Goal: Task Accomplishment & Management: Manage account settings

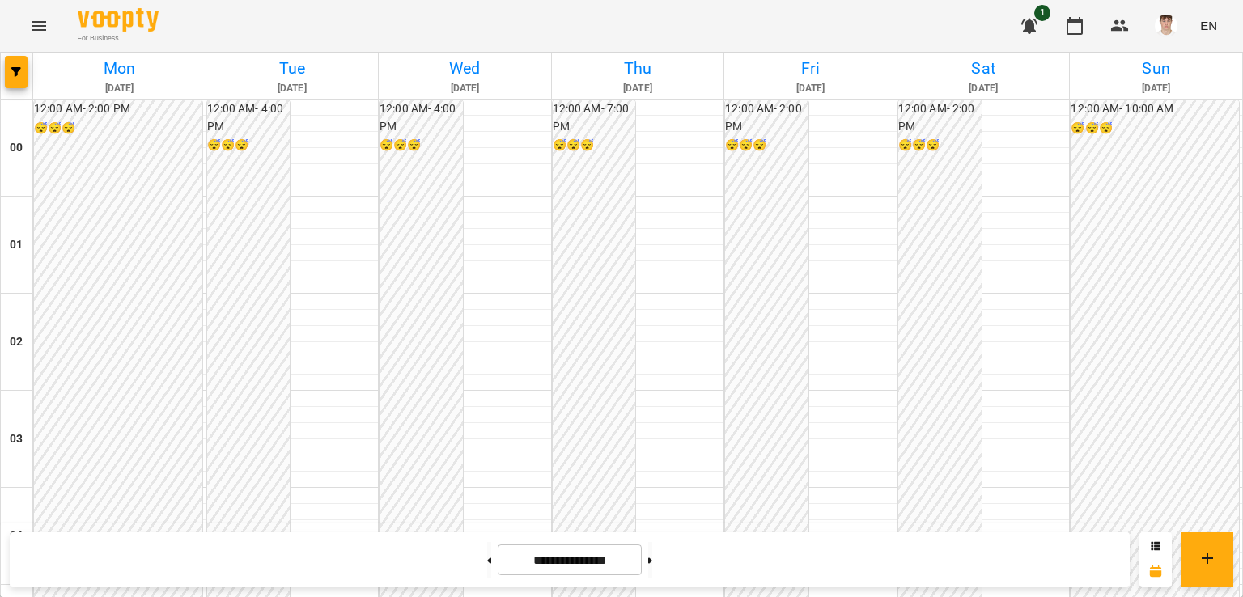
scroll to position [1582, 0]
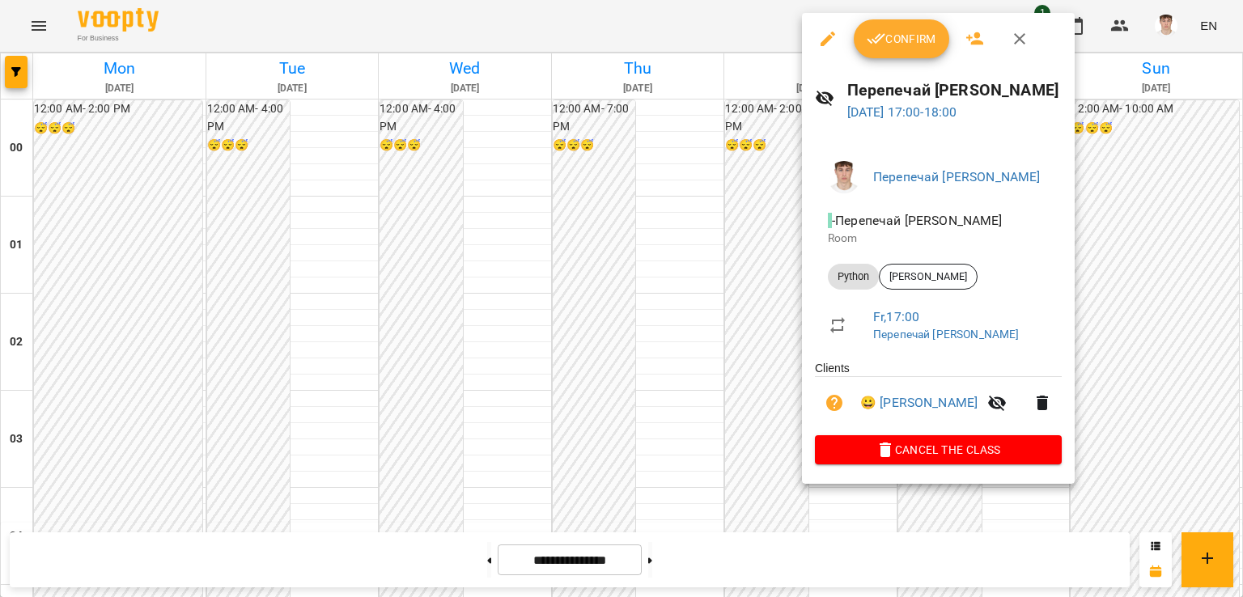
click at [901, 44] on span "Confirm" at bounding box center [902, 38] width 70 height 19
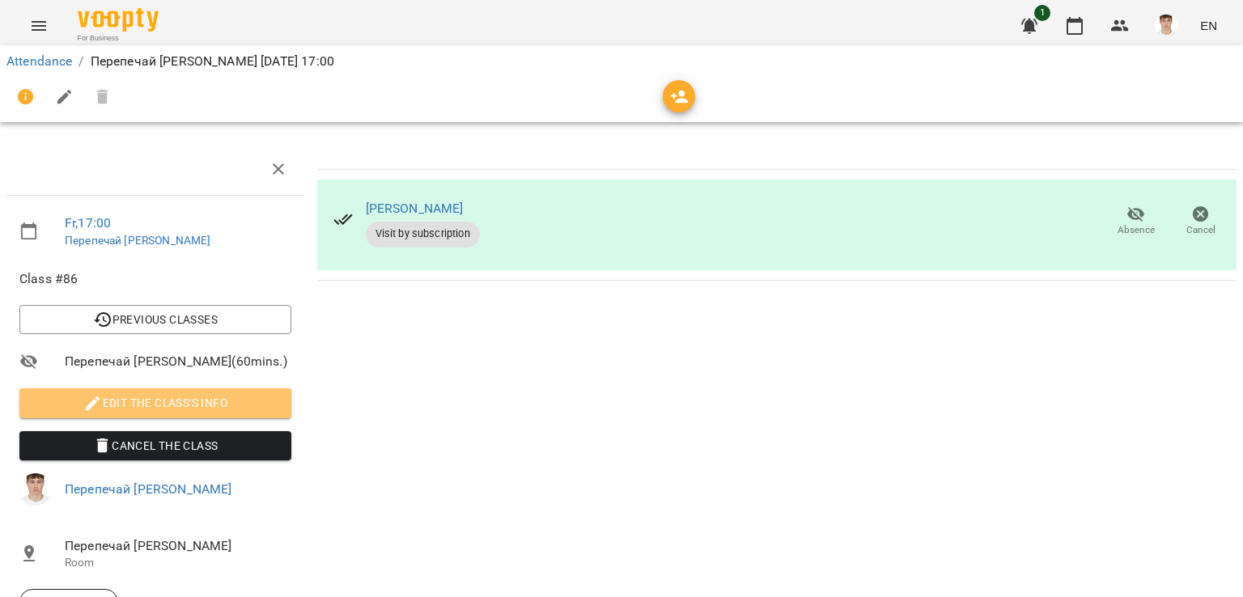
click at [185, 396] on span "Edit the class's Info" at bounding box center [155, 402] width 246 height 19
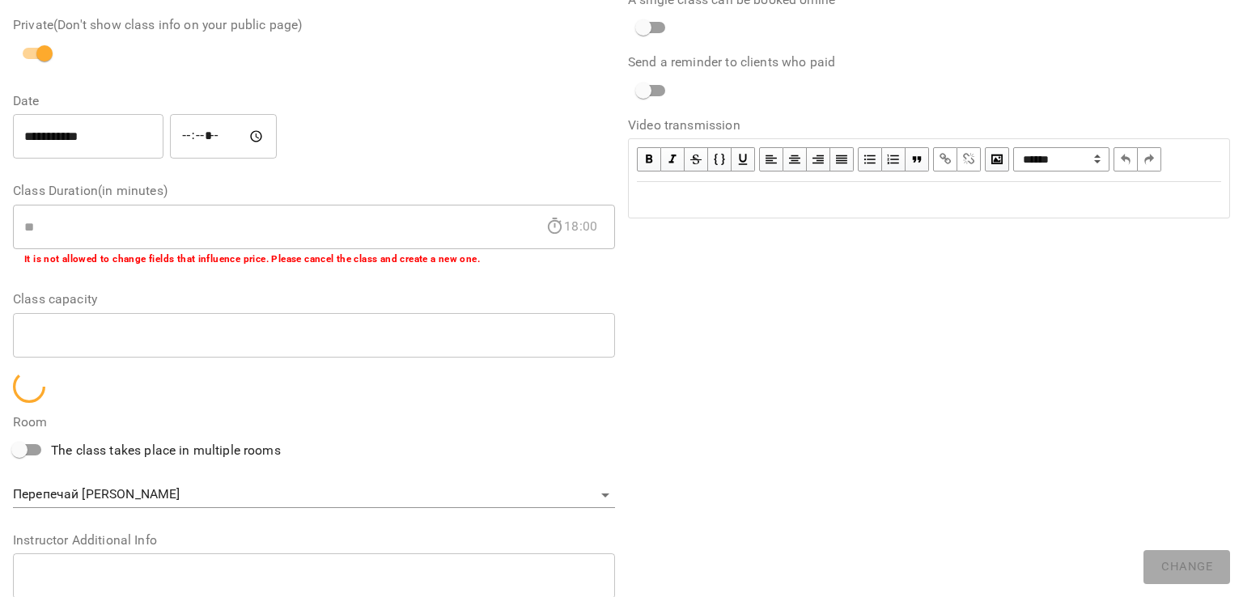
scroll to position [333, 0]
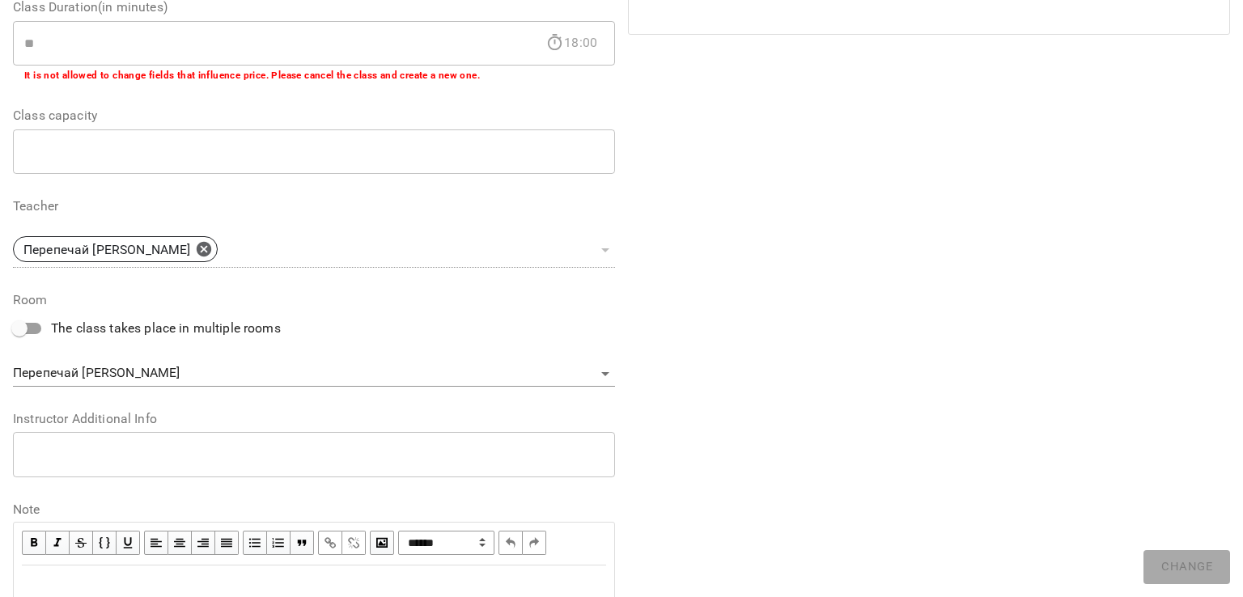
click at [100, 469] on div "* ​" at bounding box center [314, 454] width 602 height 45
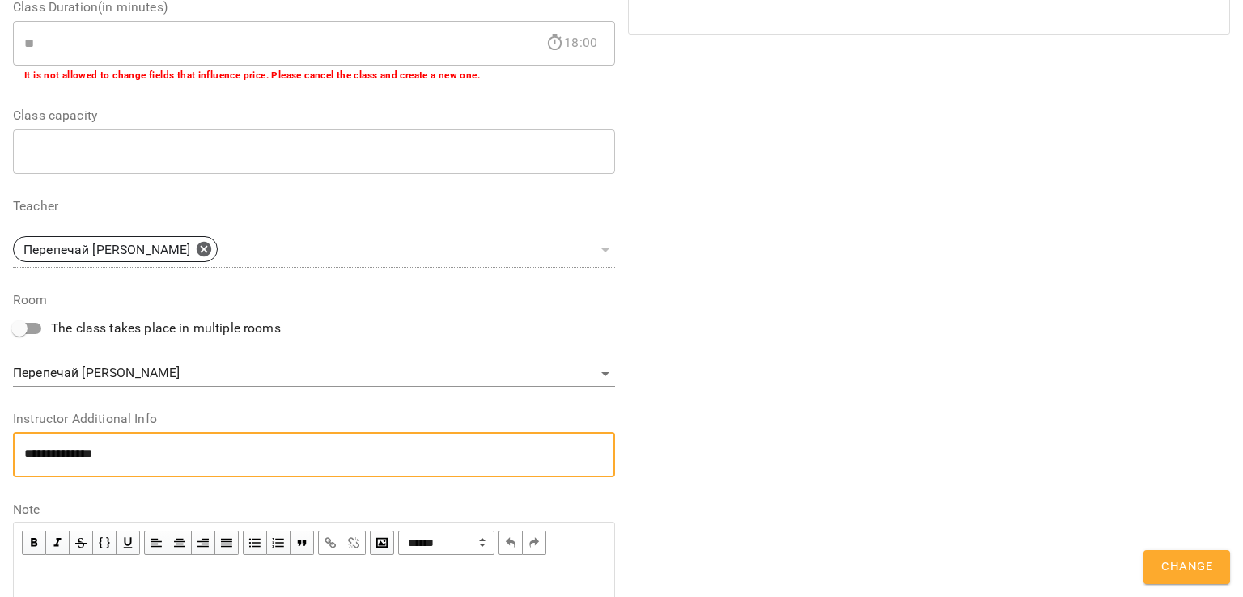
scroll to position [0, 0]
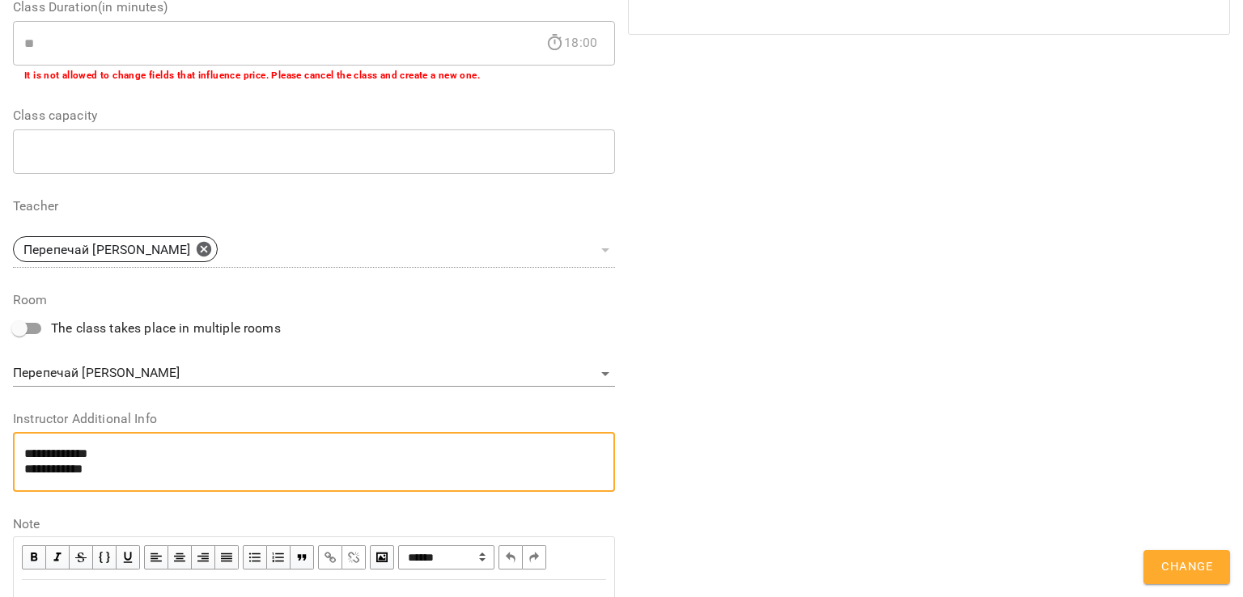
type textarea "**********"
click at [1179, 554] on button "Change" at bounding box center [1187, 567] width 87 height 34
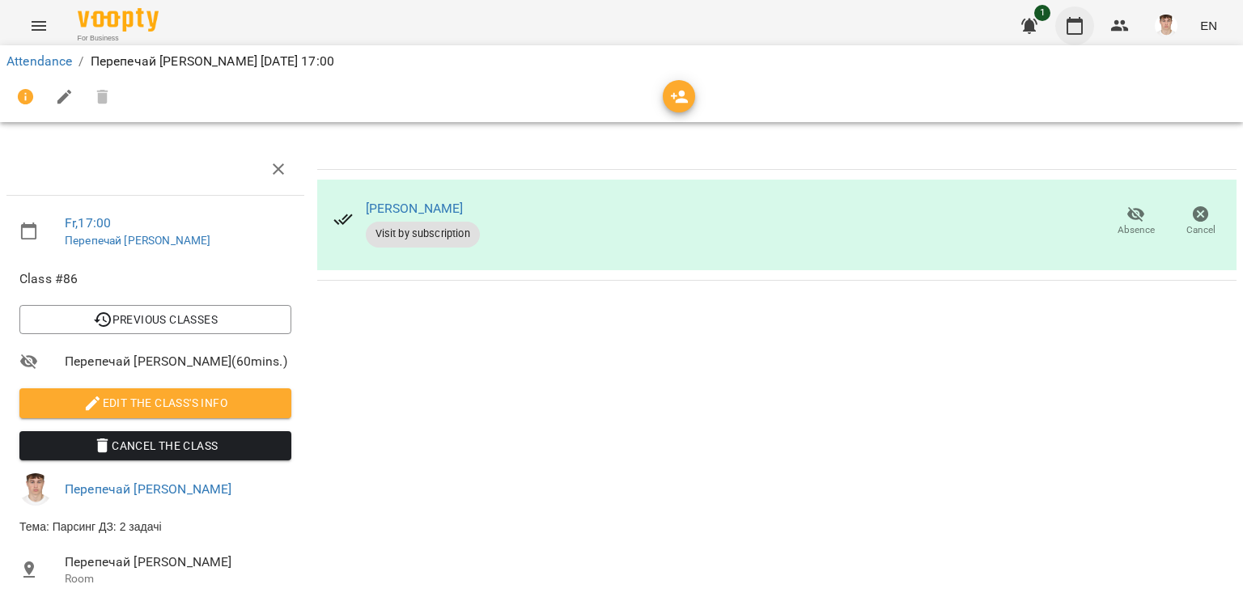
click at [1081, 17] on icon "button" at bounding box center [1074, 25] width 19 height 19
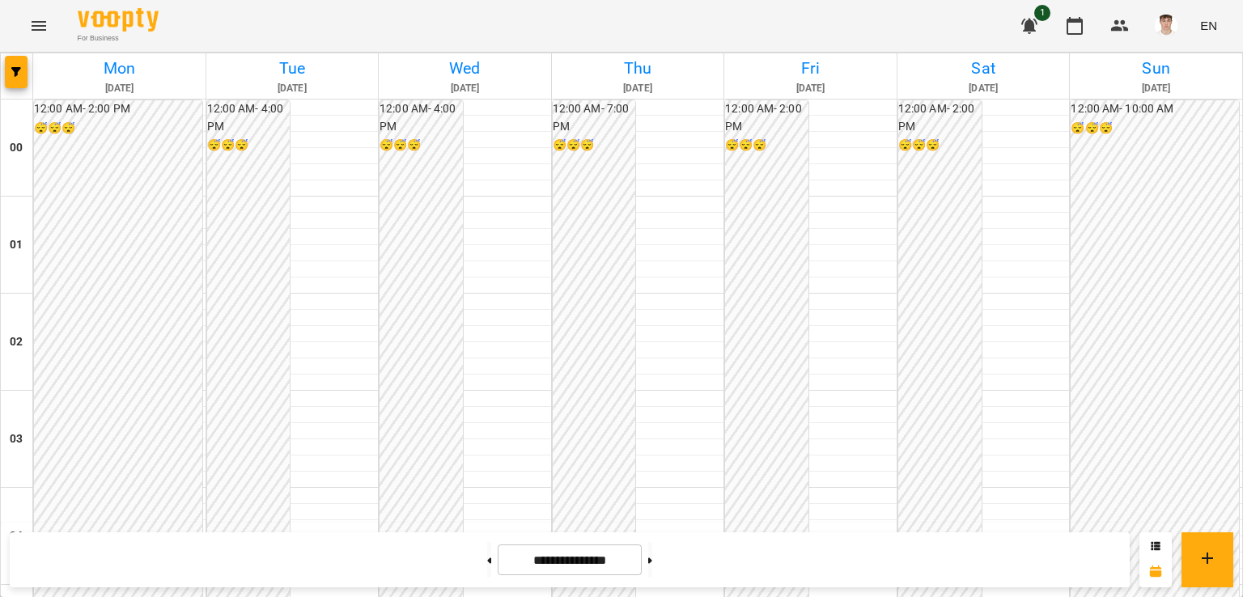
scroll to position [1538, 0]
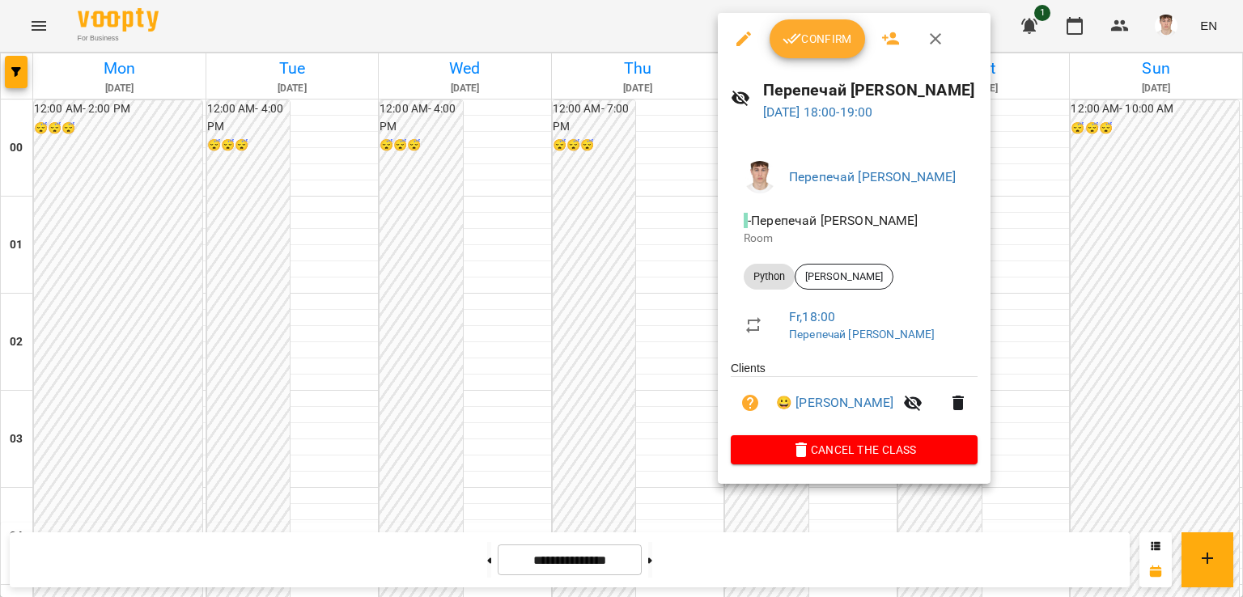
click at [827, 29] on span "Confirm" at bounding box center [818, 38] width 70 height 19
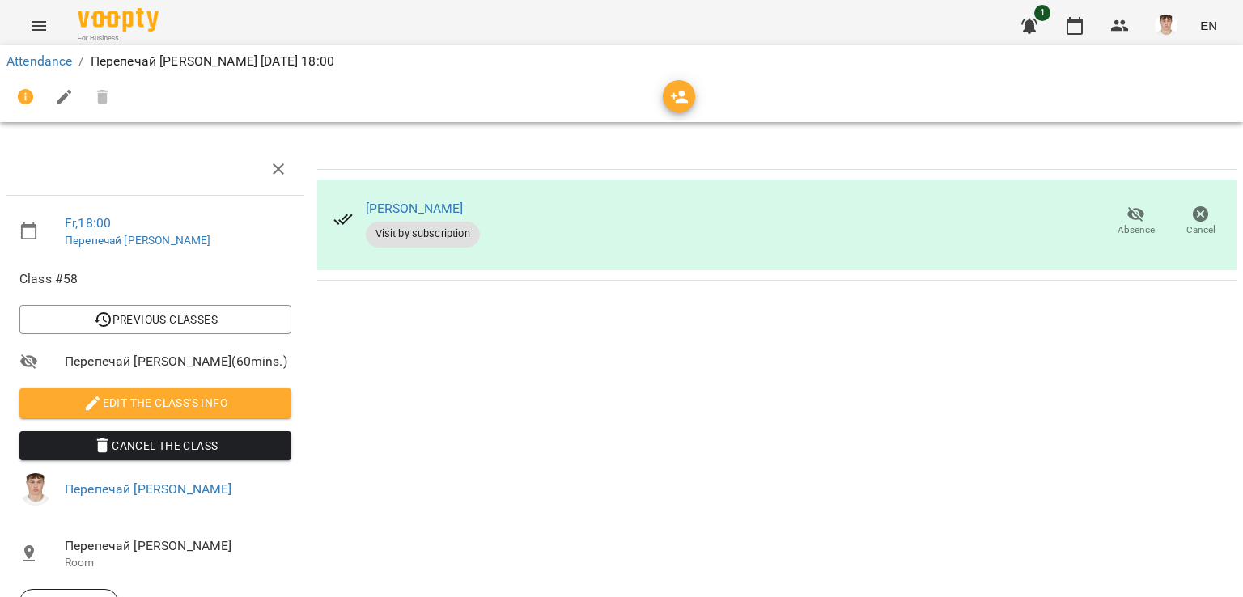
click at [201, 409] on span "Edit the class's Info" at bounding box center [155, 402] width 246 height 19
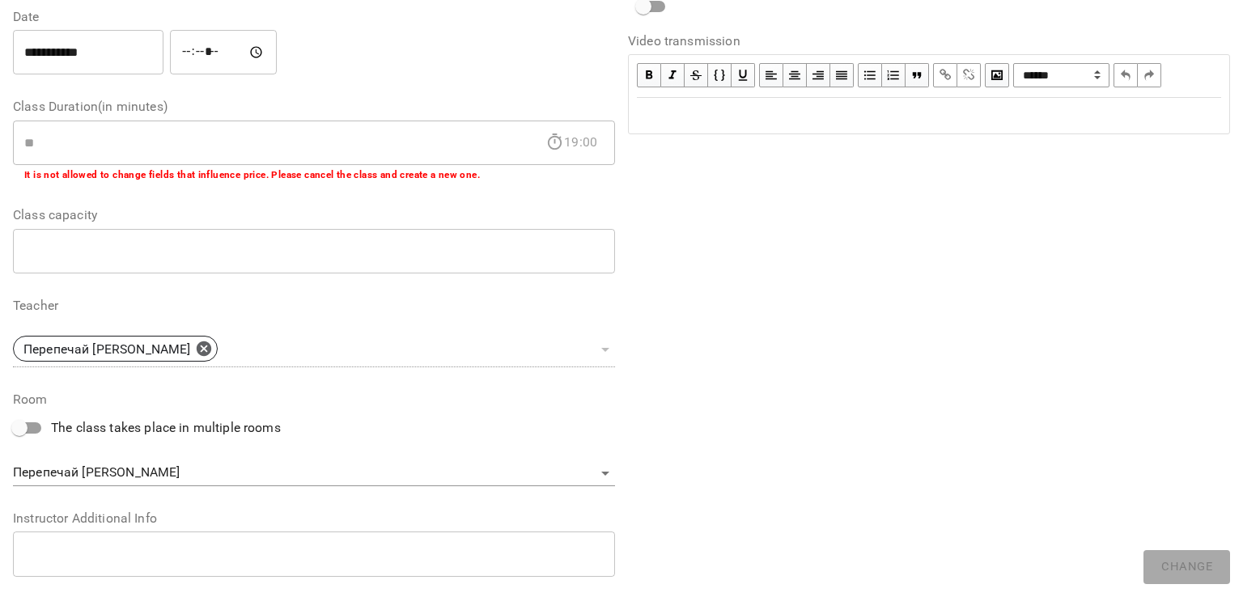
scroll to position [395, 0]
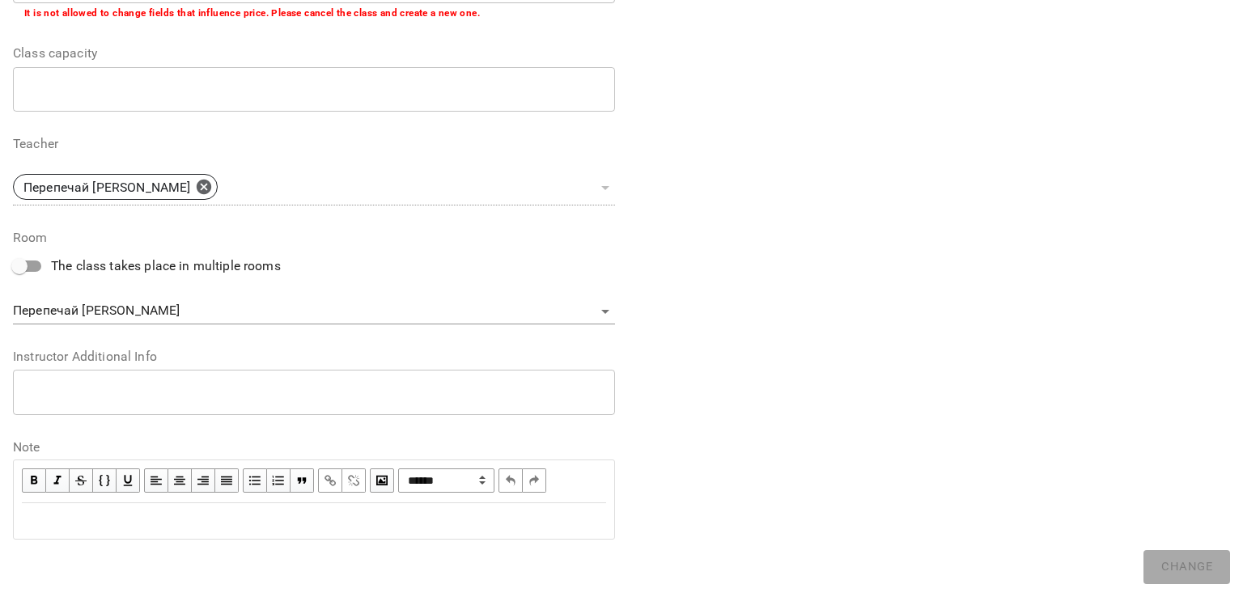
click at [145, 405] on div "* ​" at bounding box center [314, 392] width 602 height 45
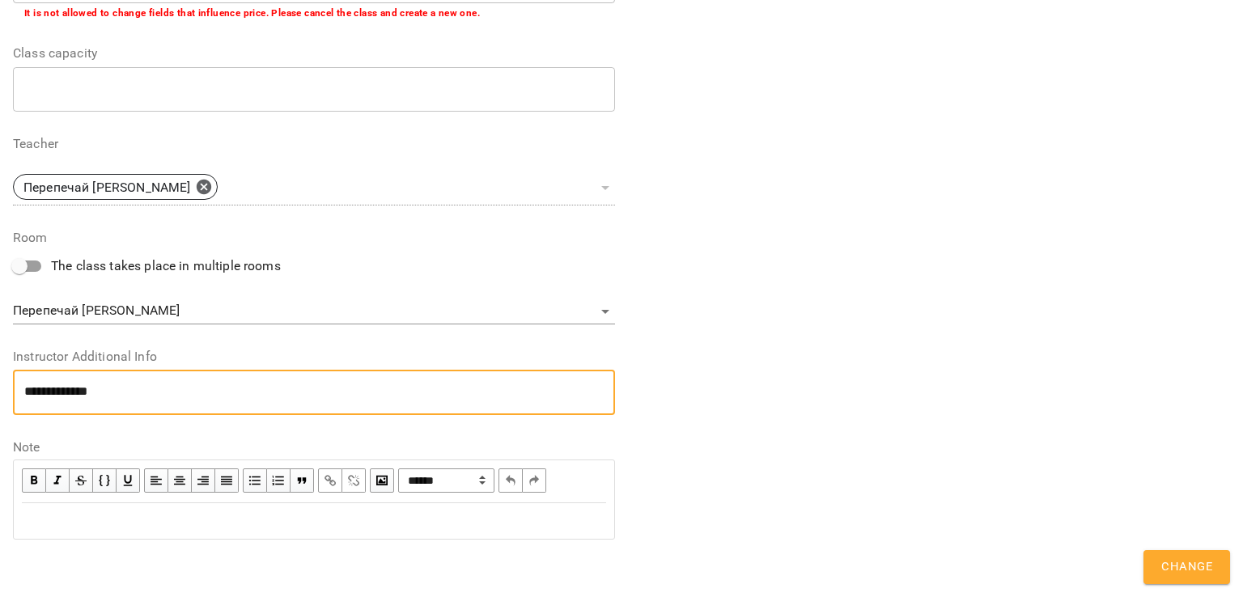
scroll to position [0, 0]
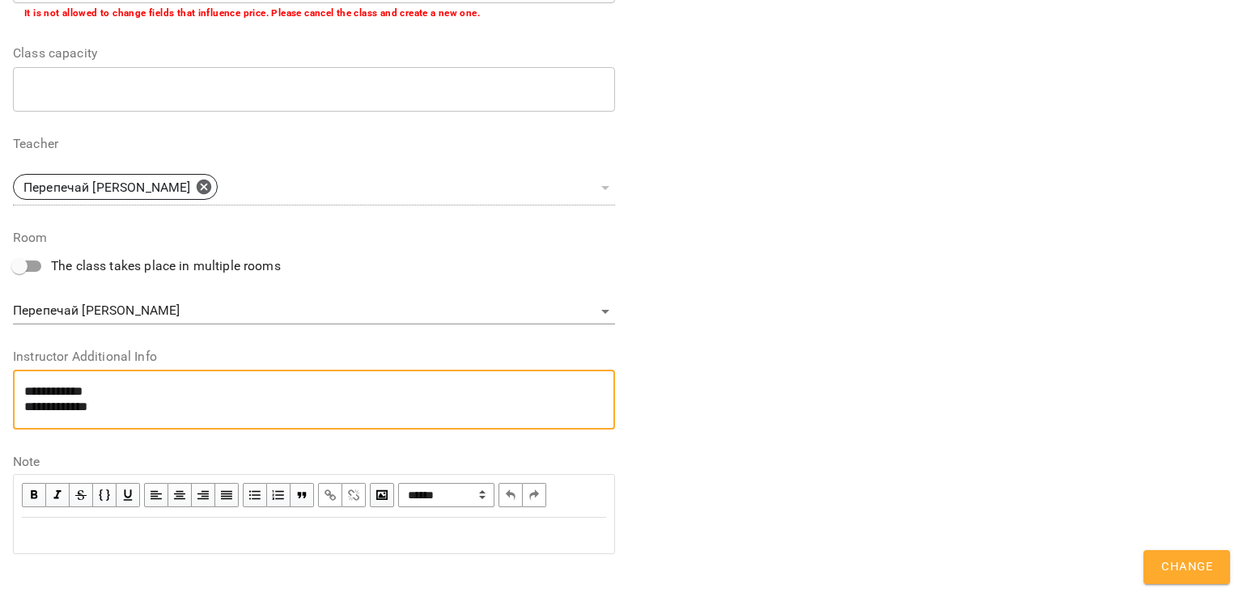
type textarea "**********"
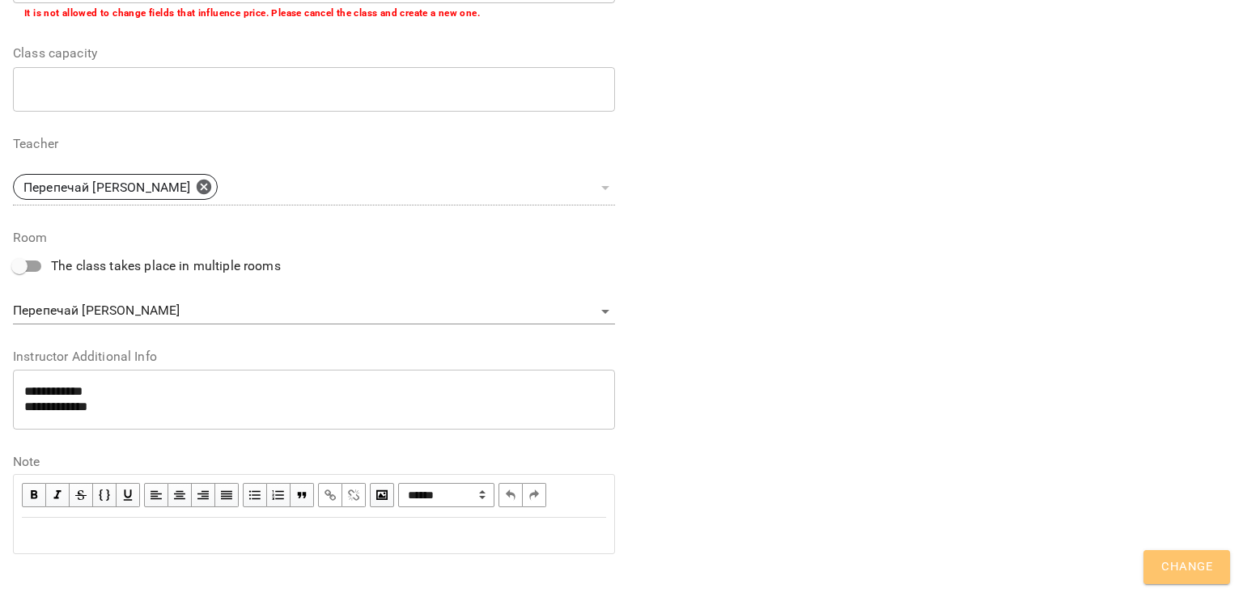
click at [1191, 567] on span "Change" at bounding box center [1186, 567] width 51 height 21
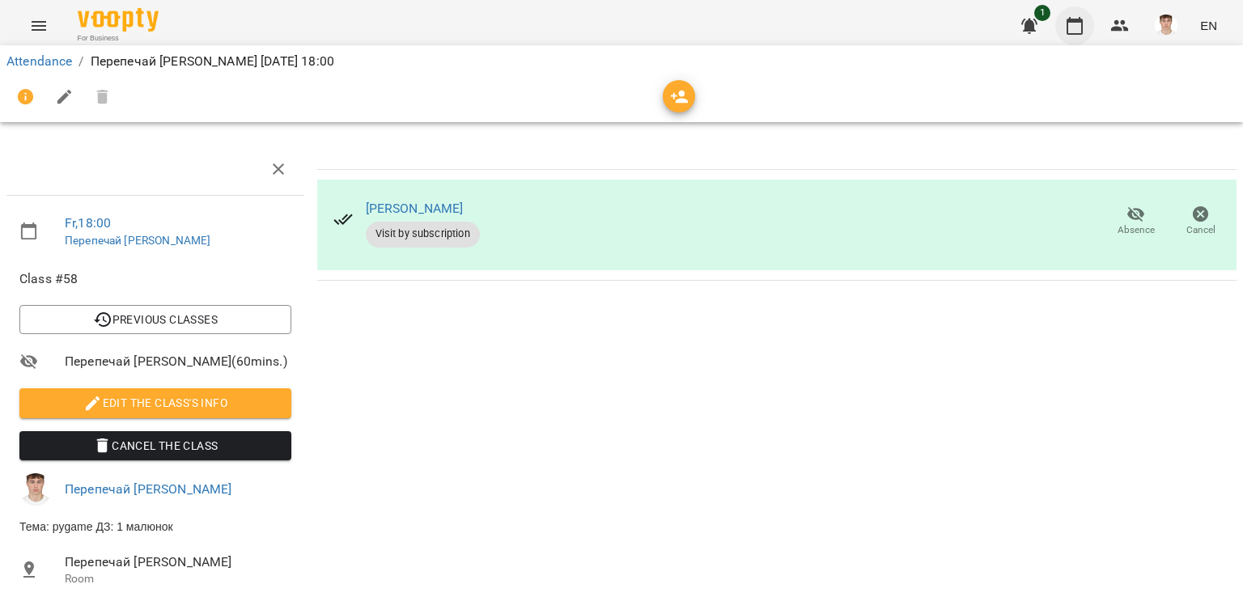
click at [1076, 31] on icon "button" at bounding box center [1074, 25] width 19 height 19
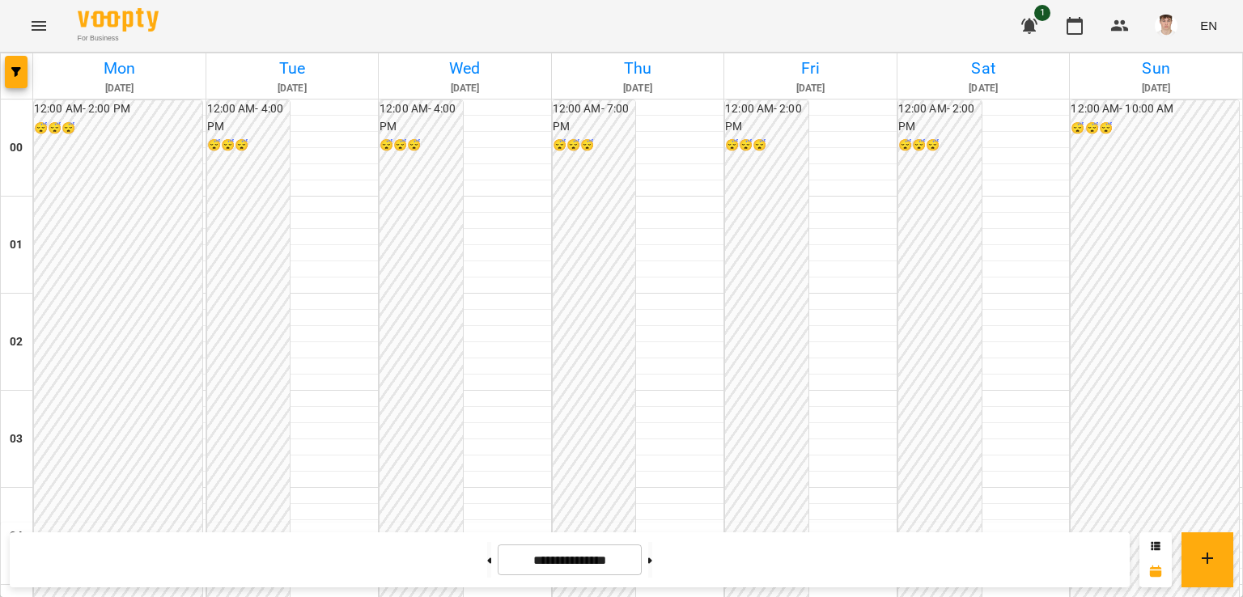
scroll to position [1663, 0]
